Goal: Browse casually

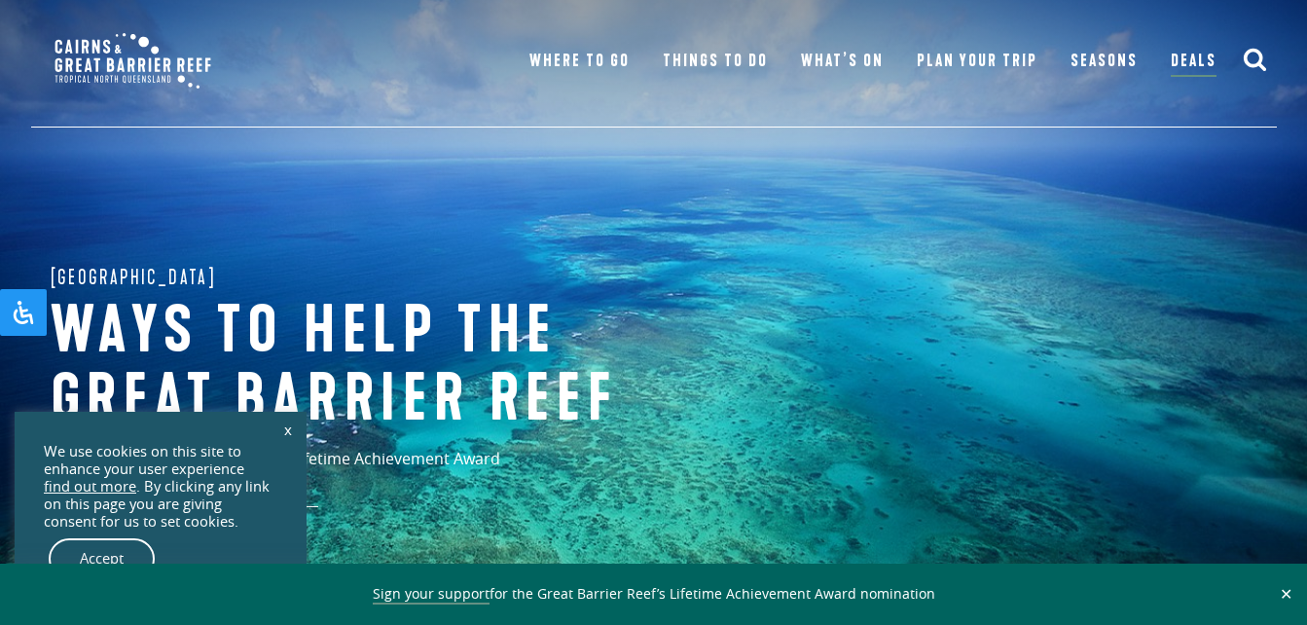
click at [1281, 587] on button "✕" at bounding box center [1286, 594] width 22 height 18
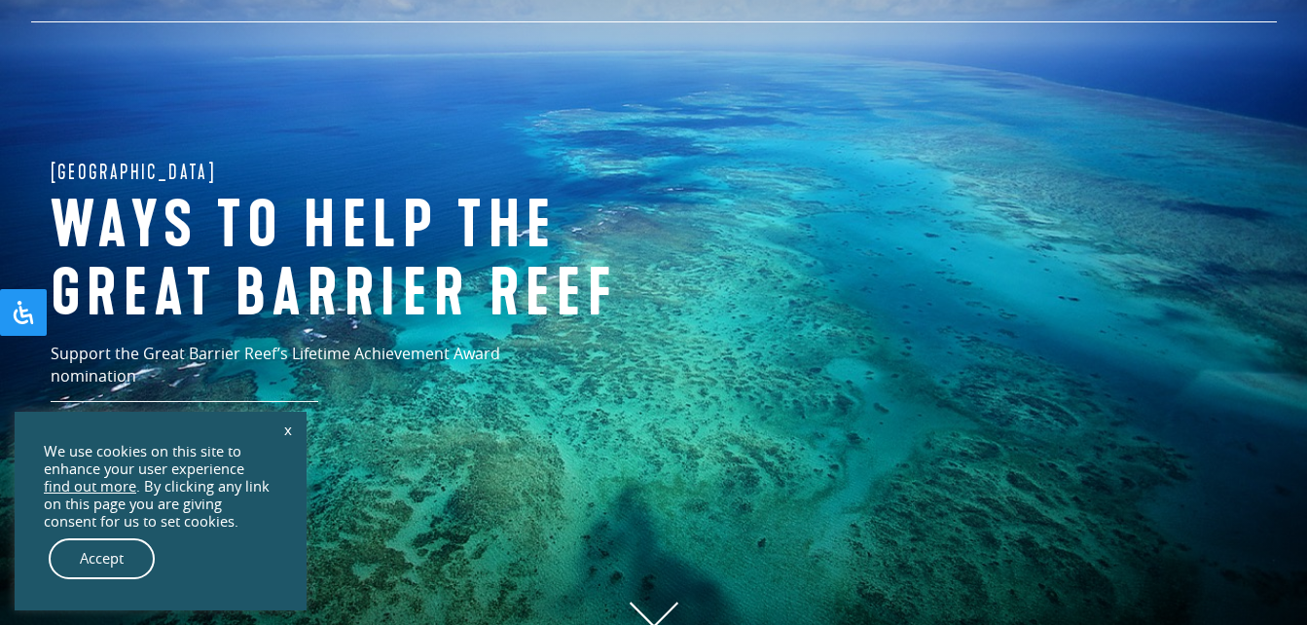
scroll to position [117, 0]
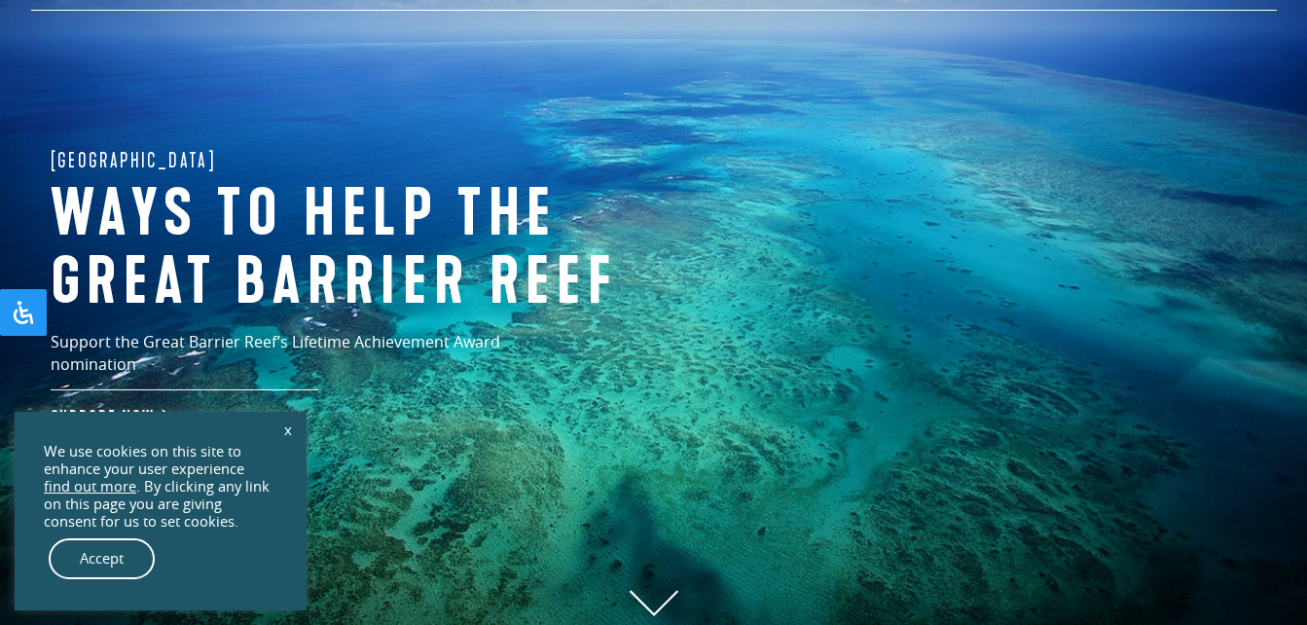
click at [99, 555] on link "Accept" at bounding box center [102, 558] width 106 height 41
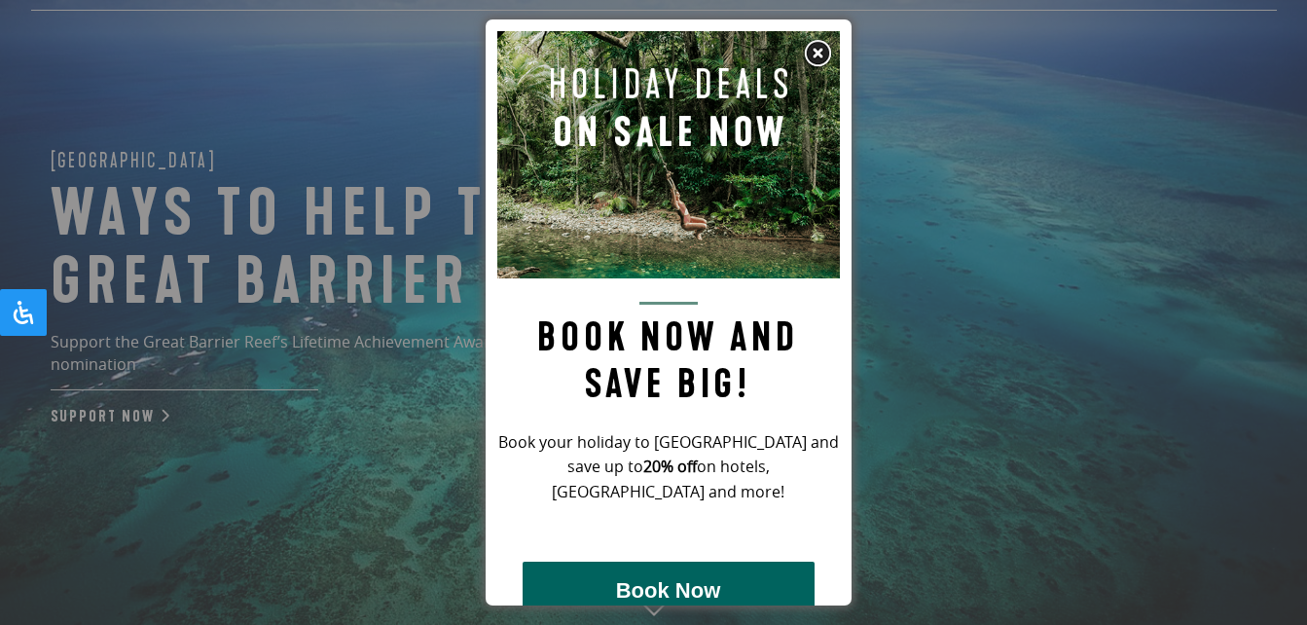
click at [814, 45] on img at bounding box center [817, 53] width 29 height 29
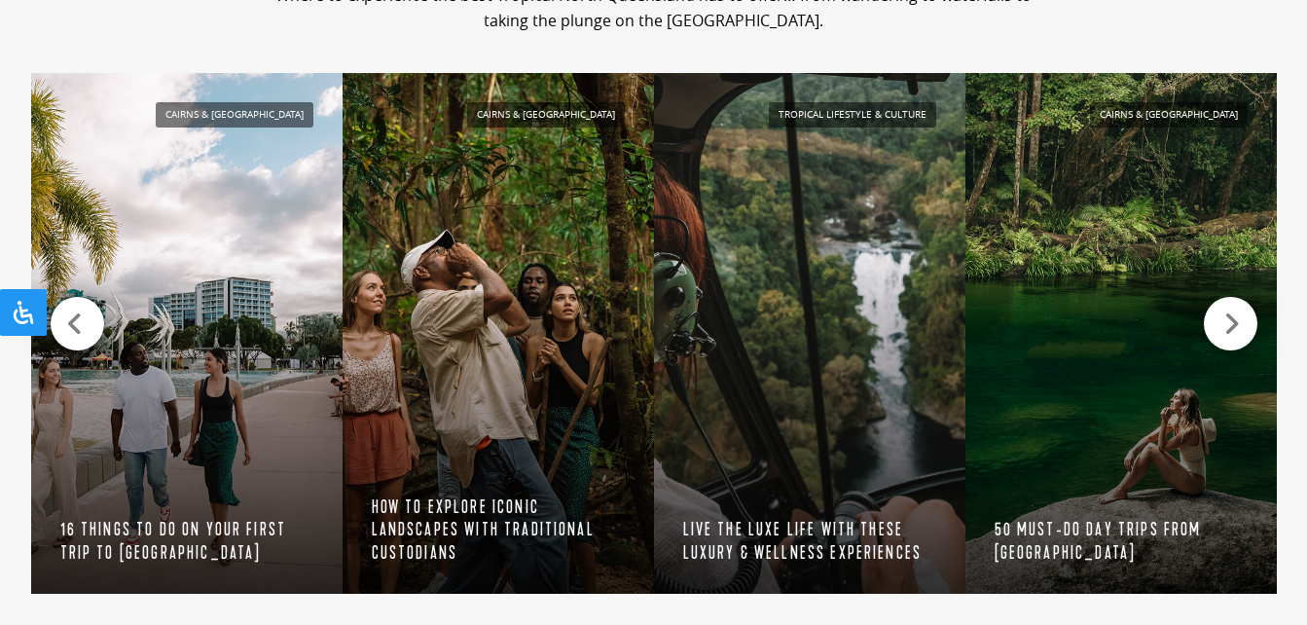
scroll to position [1906, 0]
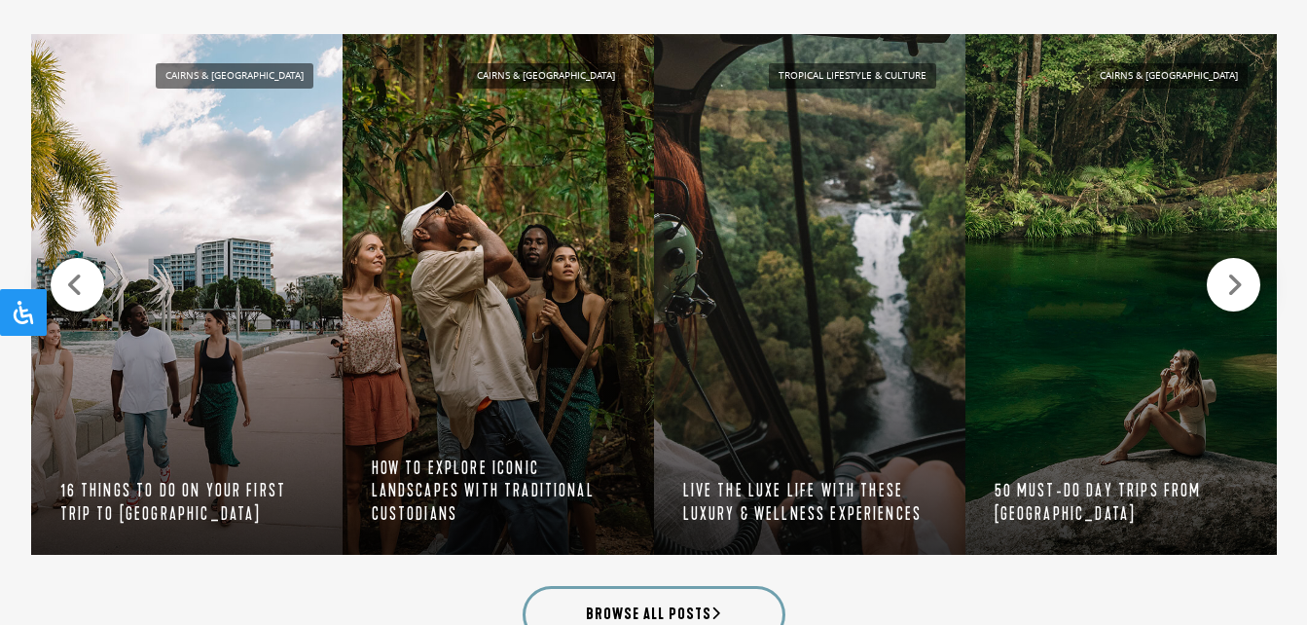
click at [1217, 274] on div at bounding box center [1234, 285] width 54 height 54
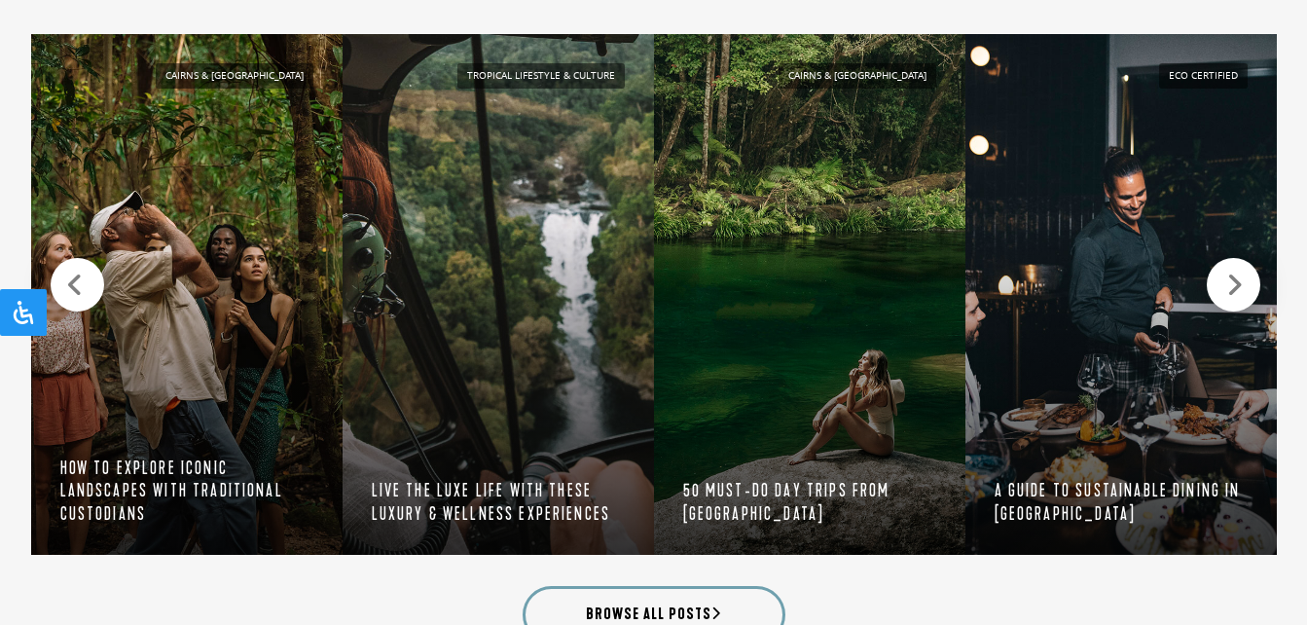
click at [1217, 274] on div at bounding box center [1234, 285] width 54 height 54
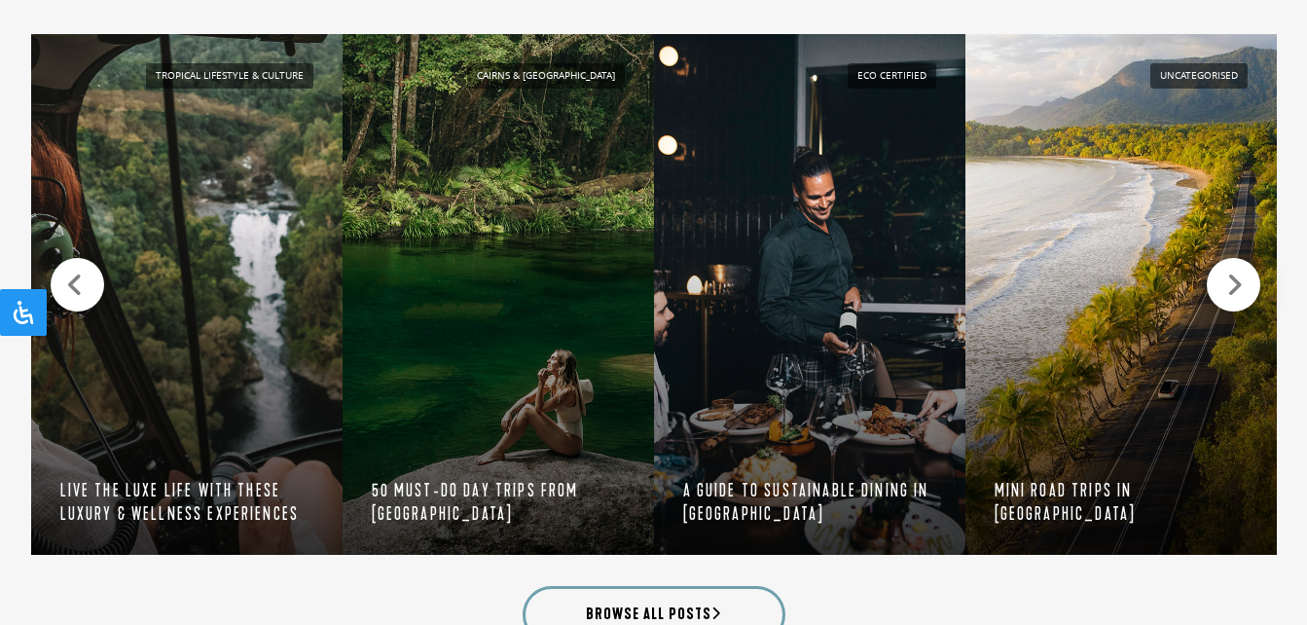
click at [1217, 274] on div at bounding box center [1234, 285] width 54 height 54
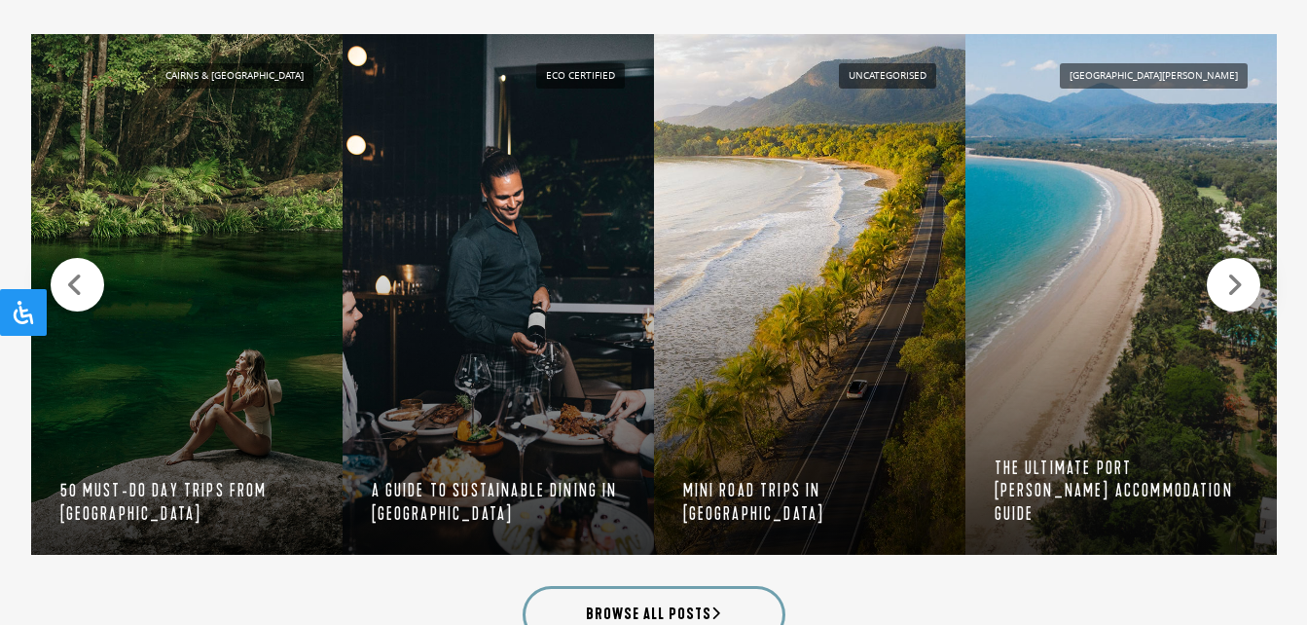
click at [1217, 274] on div at bounding box center [1234, 285] width 54 height 54
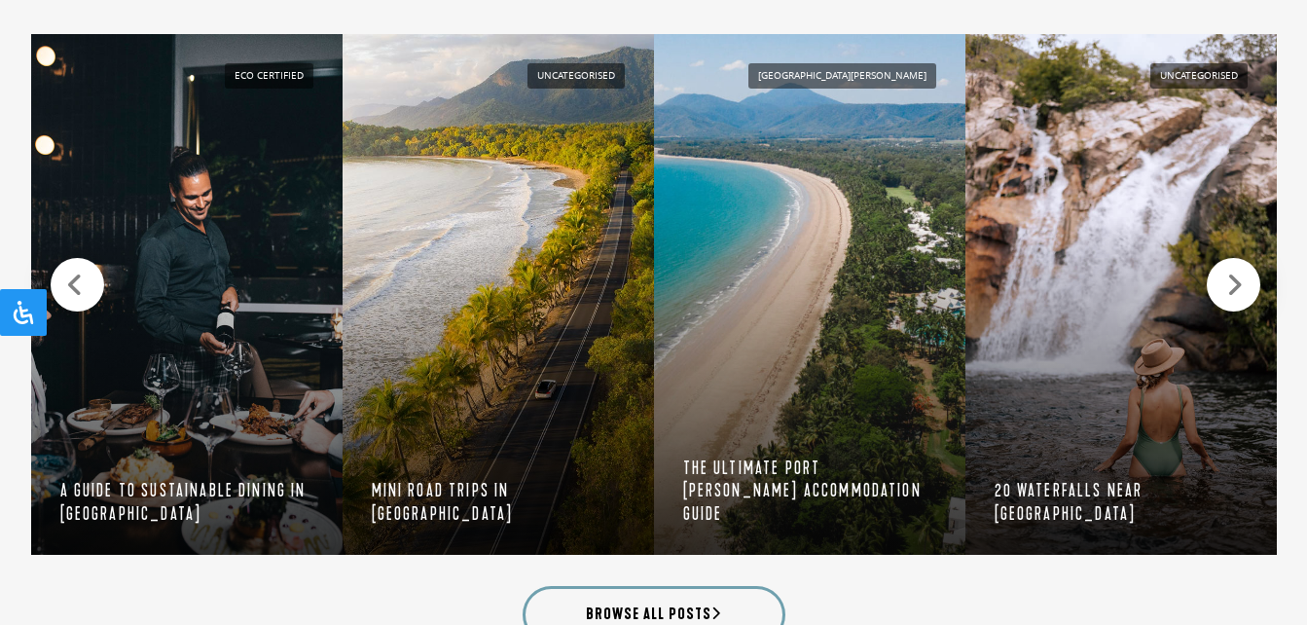
click at [1217, 274] on div at bounding box center [1234, 285] width 54 height 54
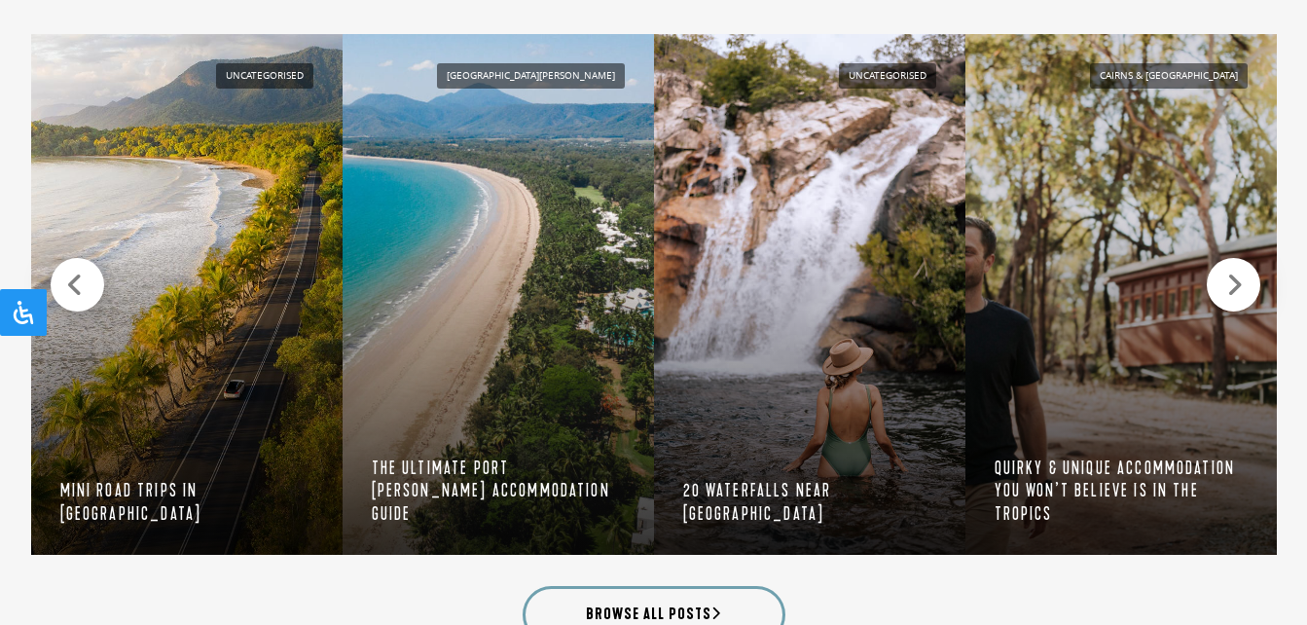
click at [1229, 274] on icon at bounding box center [1234, 284] width 17 height 27
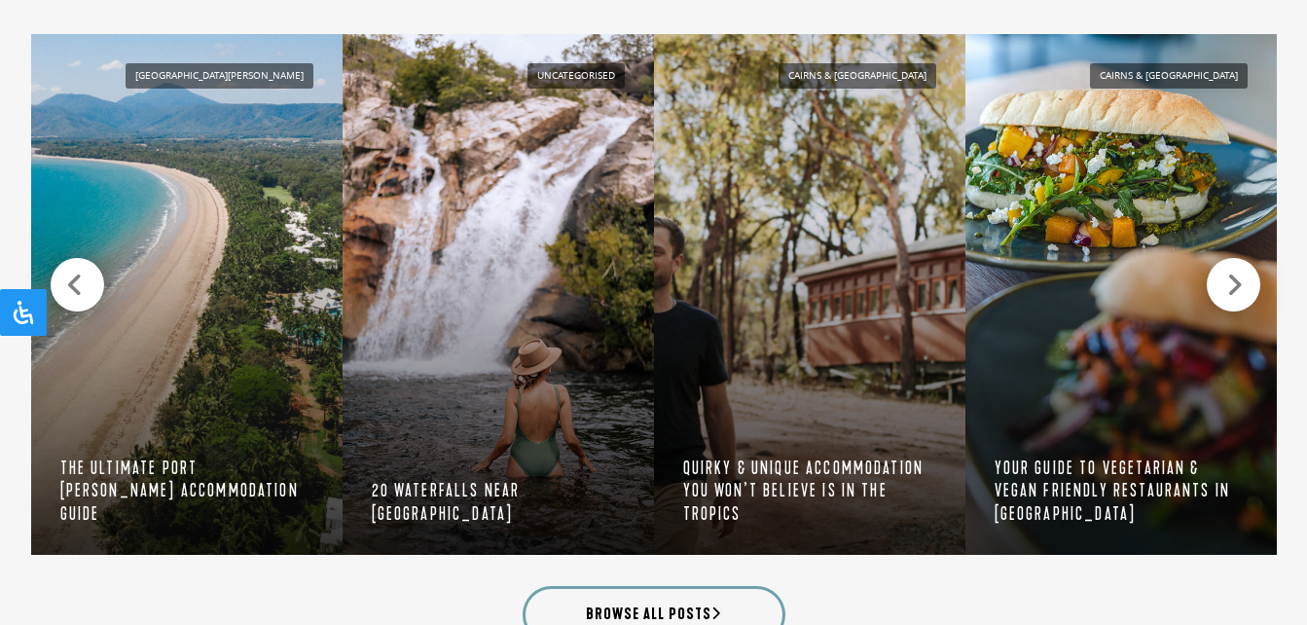
click at [1229, 274] on icon at bounding box center [1234, 284] width 17 height 27
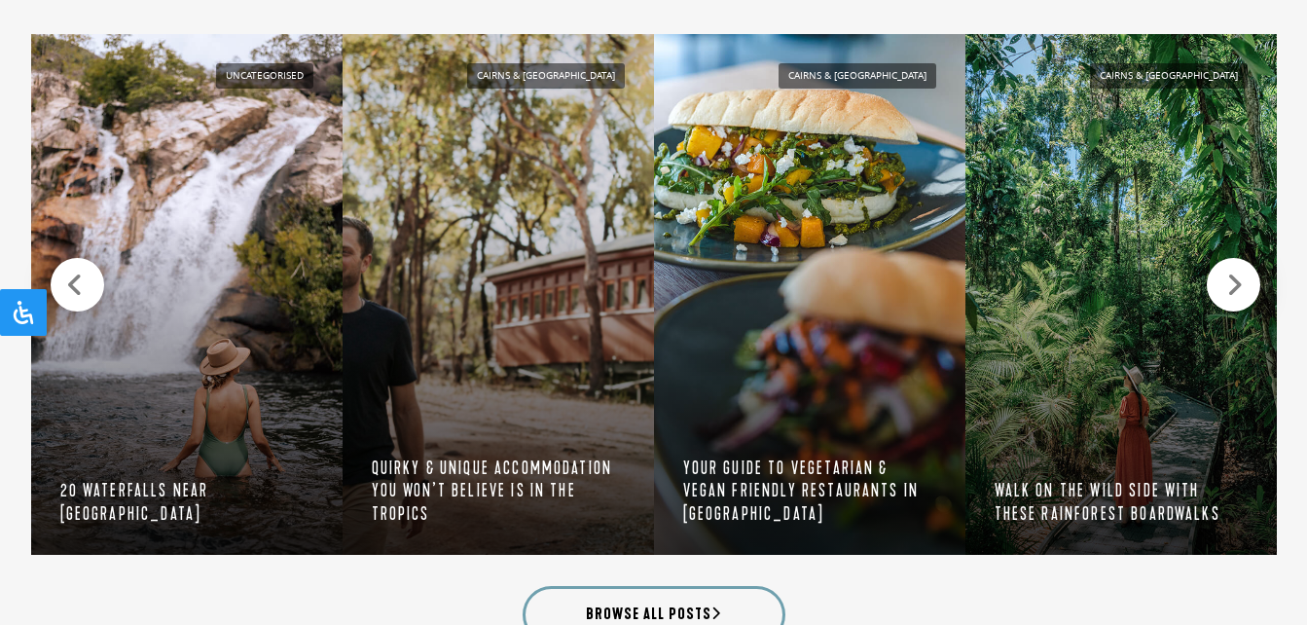
click at [1229, 274] on icon at bounding box center [1234, 284] width 17 height 27
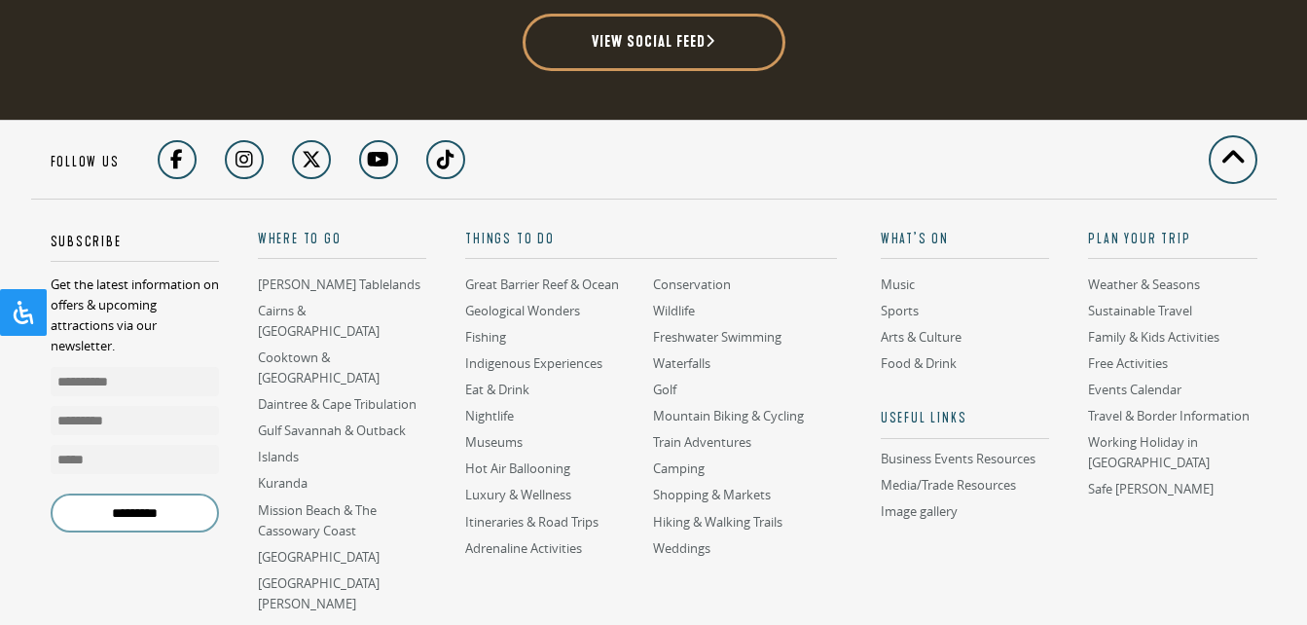
scroll to position [4939, 0]
